Goal: Information Seeking & Learning: Learn about a topic

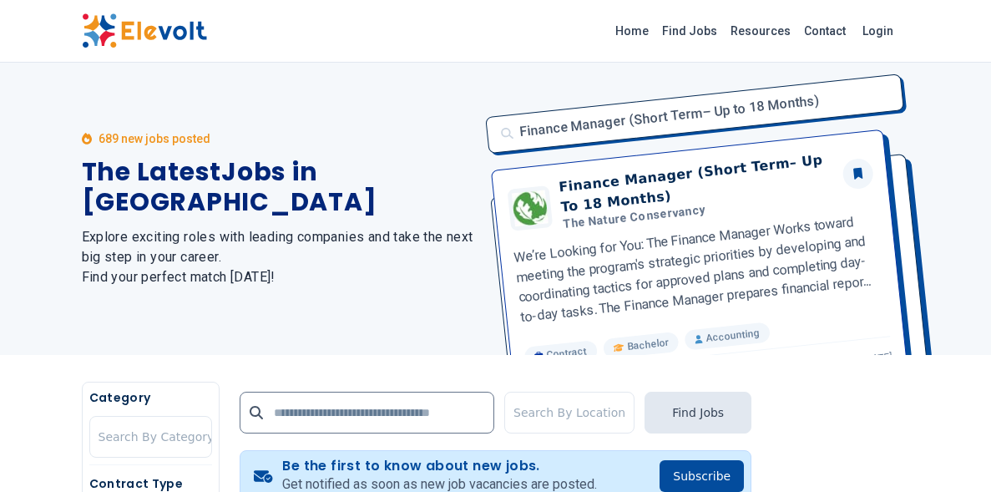
scroll to position [210, 0]
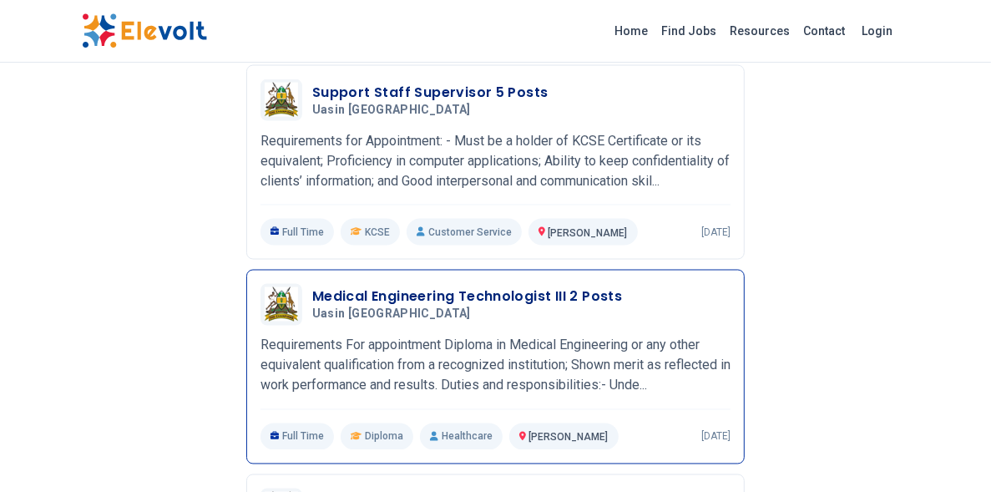
scroll to position [1836, 0]
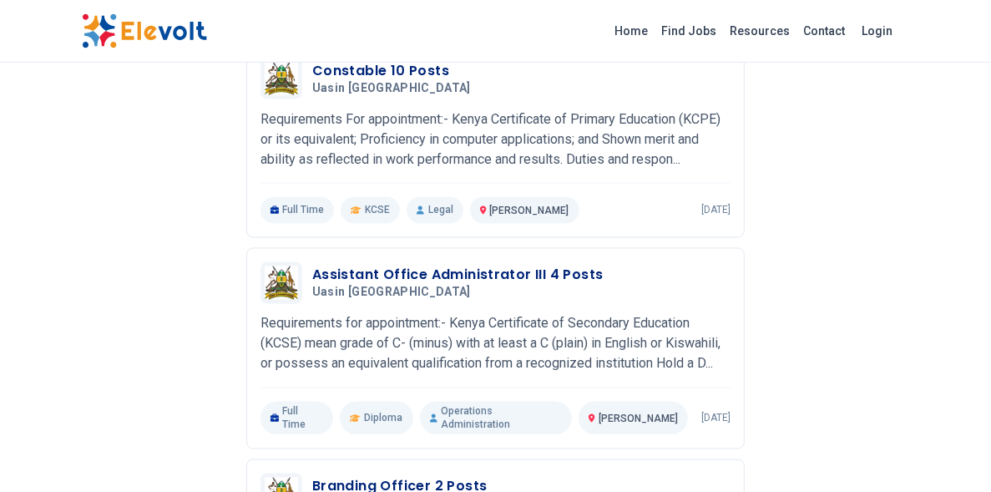
scroll to position [1808, 0]
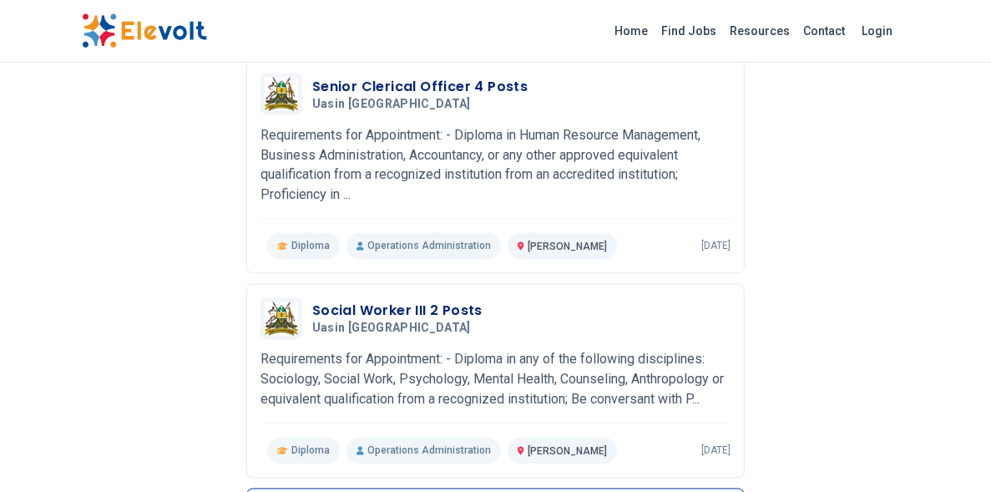
scroll to position [1836, 0]
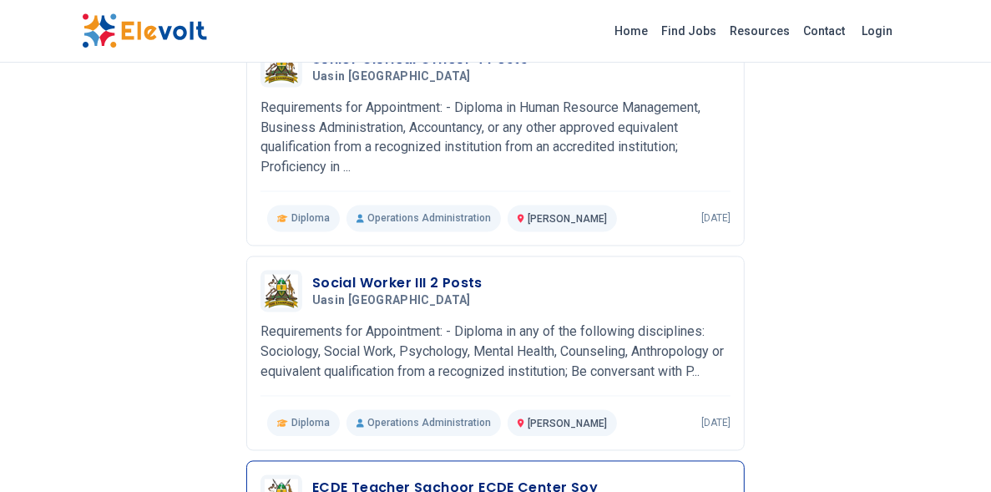
click at [312, 478] on h3 "ECDE Teacher Sachoor ECDE Center Soy" at bounding box center [455, 488] width 286 height 20
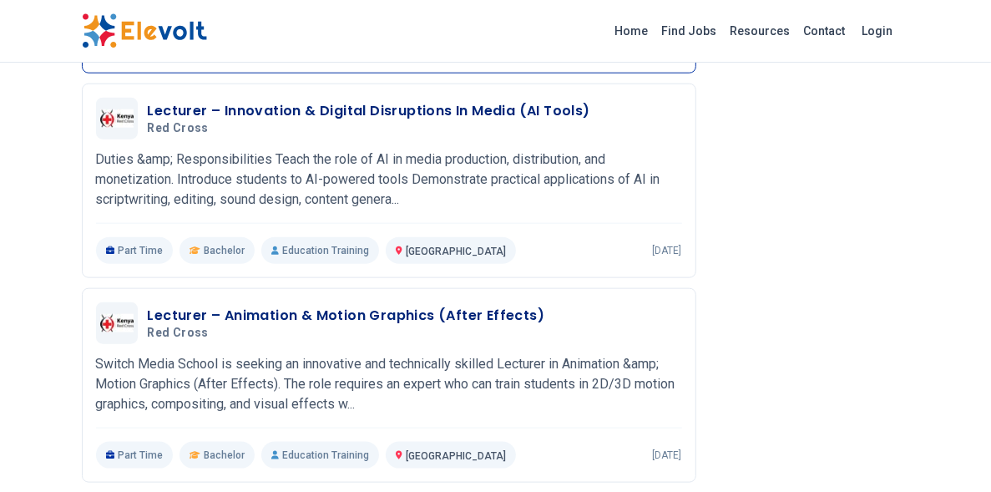
scroll to position [1315, 0]
